Goal: Task Accomplishment & Management: Use online tool/utility

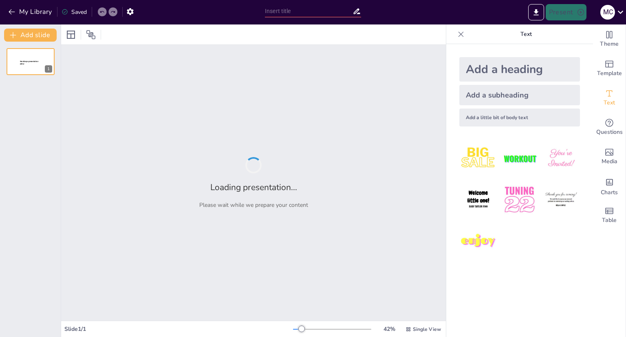
type input "Генералізована система преференцій Японії"
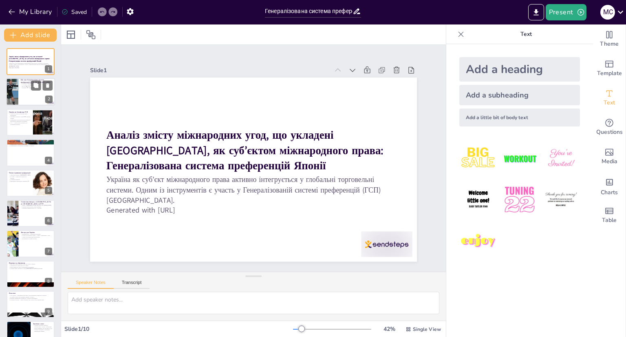
click at [8, 92] on div at bounding box center [12, 92] width 53 height 28
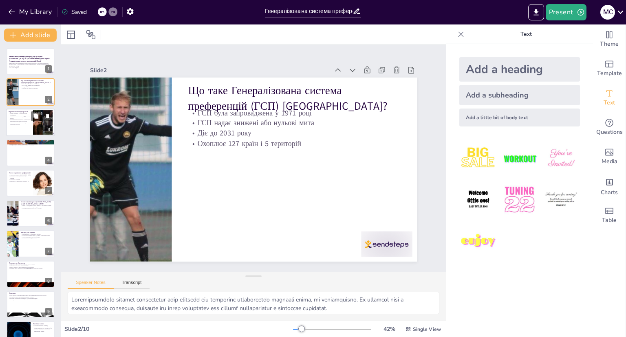
click at [18, 119] on p "Преференції застосовуються до товарів, що відповідають критеріям походження" at bounding box center [20, 120] width 22 height 3
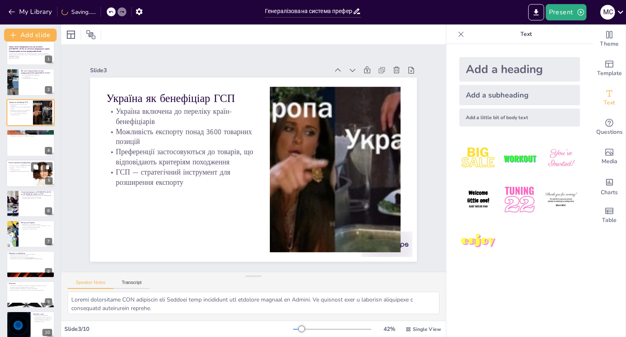
scroll to position [18, 0]
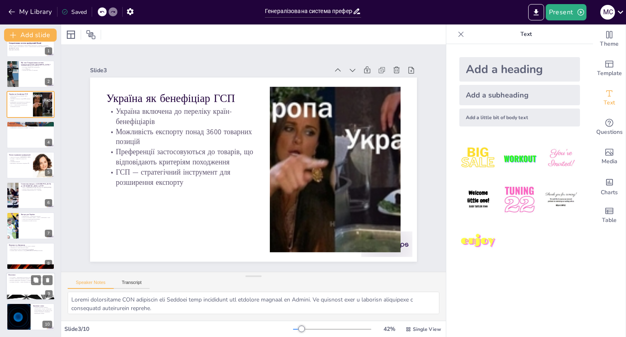
click at [28, 292] on div at bounding box center [30, 286] width 49 height 28
type textarea "Loremips DOL si ametconsect adipiscinge seddoeius temp incididunt utl etdolorem…"
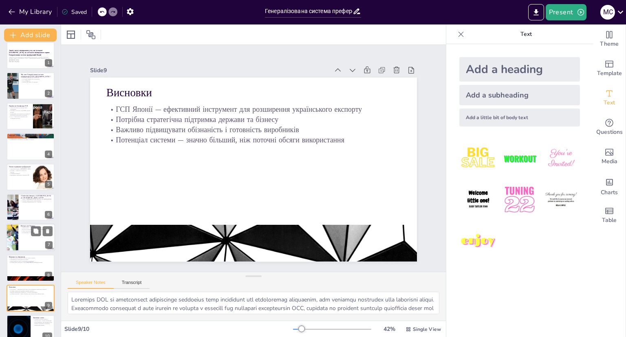
scroll to position [0, 0]
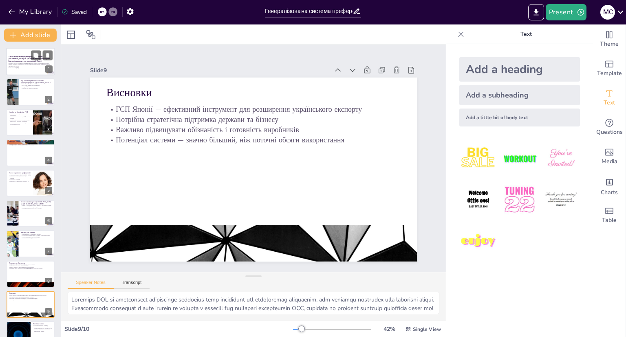
click at [18, 57] on strong "Аналіз змісту міжнародних угод, що укладені [GEOGRAPHIC_DATA], як суб’єктом між…" at bounding box center [30, 58] width 42 height 7
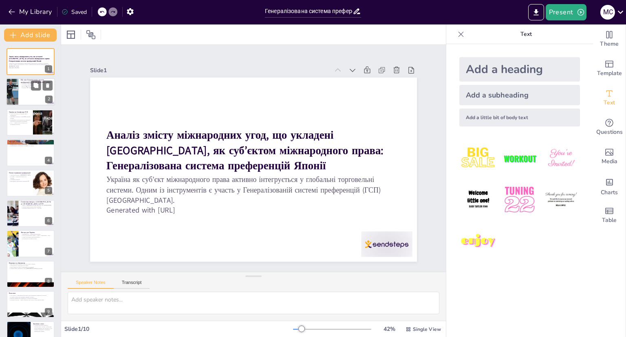
click at [17, 89] on div at bounding box center [12, 92] width 53 height 28
type textarea "Loremipsumdolo sitamet consectetur adip elitsedd eiu temporinc utlaboreetdo mag…"
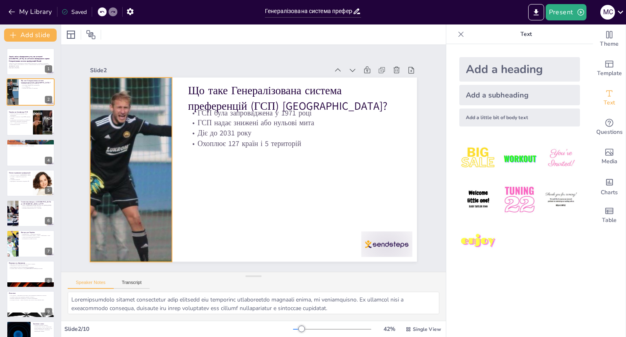
click at [136, 153] on div at bounding box center [216, 40] width 253 height 381
click at [71, 38] on icon at bounding box center [70, 35] width 8 height 8
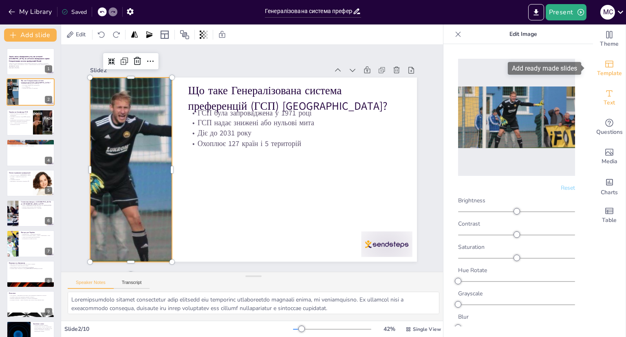
click at [606, 61] on icon "Add ready made slides" at bounding box center [610, 64] width 8 height 7
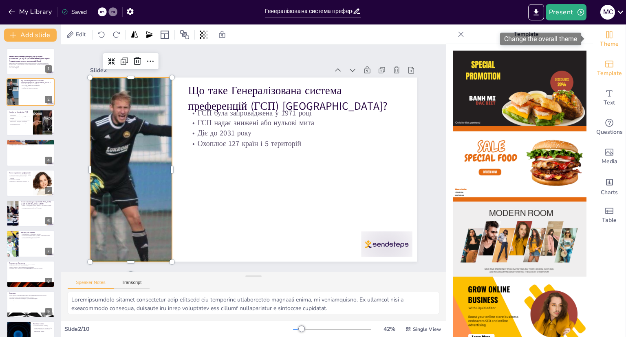
click at [608, 37] on div "Theme" at bounding box center [609, 38] width 33 height 29
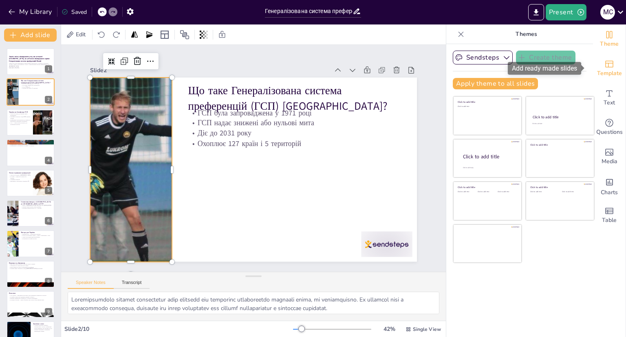
click at [608, 63] on div "Template" at bounding box center [609, 68] width 33 height 29
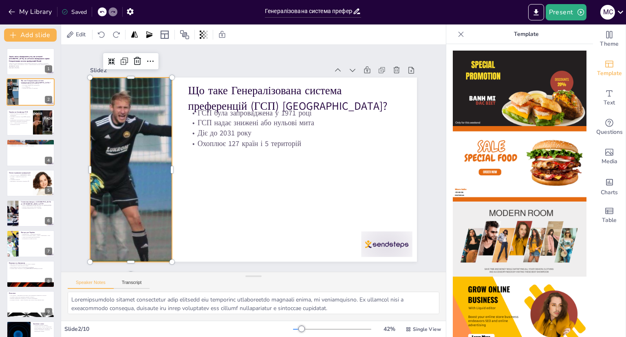
click at [500, 108] on img at bounding box center [520, 88] width 134 height 75
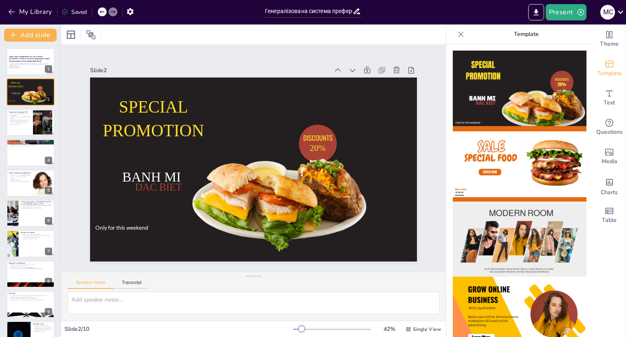
click at [99, 11] on div at bounding box center [102, 11] width 9 height 9
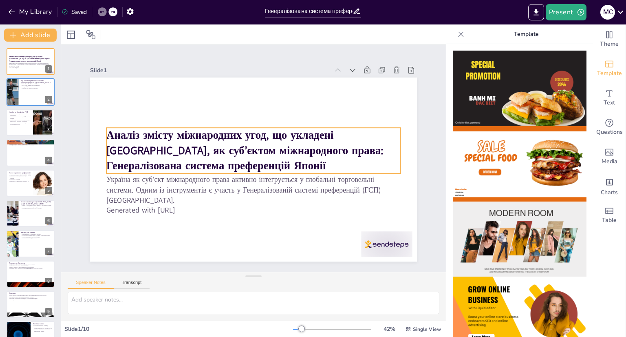
click at [278, 147] on strong "Аналіз змісту міжнародних угод, що укладені [GEOGRAPHIC_DATA], як суб’єктом між…" at bounding box center [268, 154] width 266 height 140
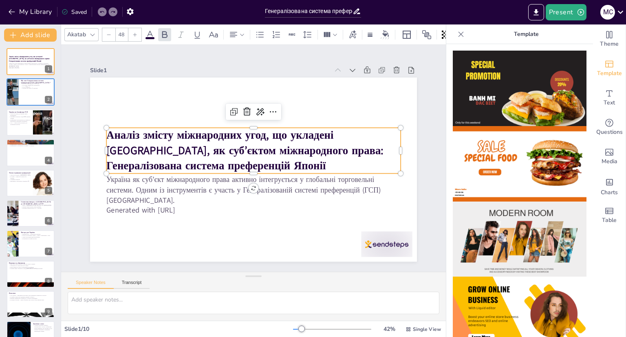
click at [274, 147] on strong "Аналіз змісту міжнародних угод, що укладені [GEOGRAPHIC_DATA], як суб’єктом між…" at bounding box center [261, 176] width 266 height 140
click at [7, 119] on div at bounding box center [30, 122] width 49 height 28
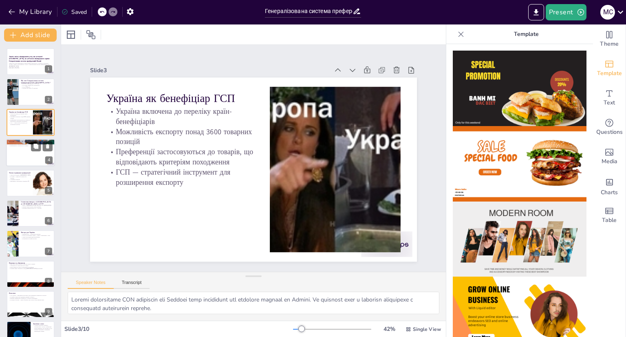
click at [7, 151] on div at bounding box center [30, 153] width 49 height 28
type textarea "Аграрний сектор є важливим для [GEOGRAPHIC_DATA], і можливість експорту сільськ…"
